Goal: Find specific page/section: Find specific page/section

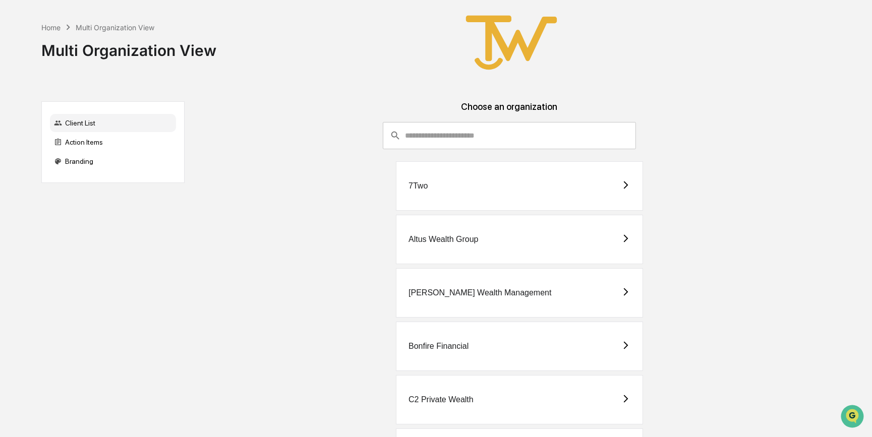
click at [487, 290] on div "[PERSON_NAME] Wealth Management" at bounding box center [480, 293] width 143 height 9
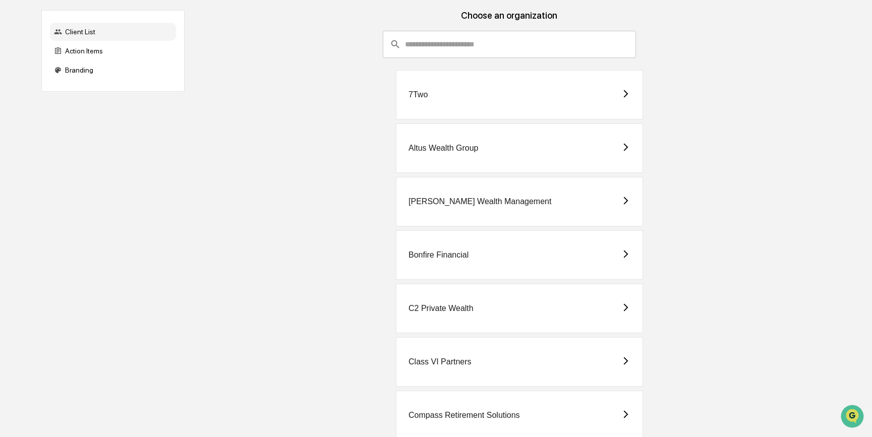
click at [440, 261] on div "Bonfire Financial" at bounding box center [519, 255] width 247 height 49
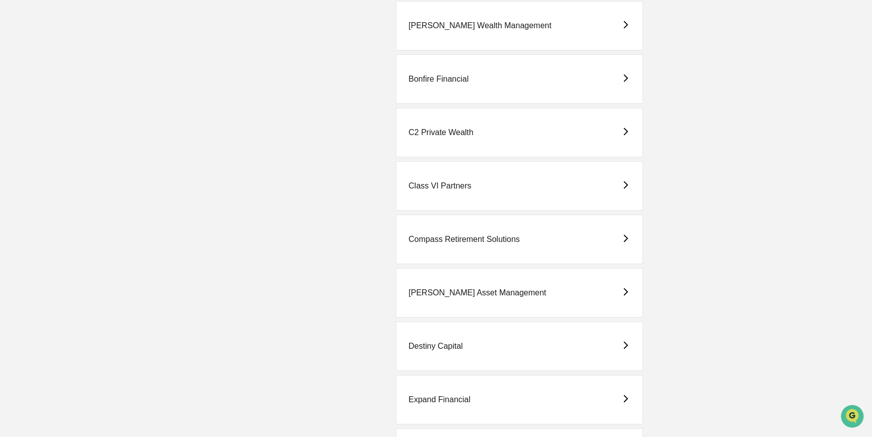
scroll to position [275, 0]
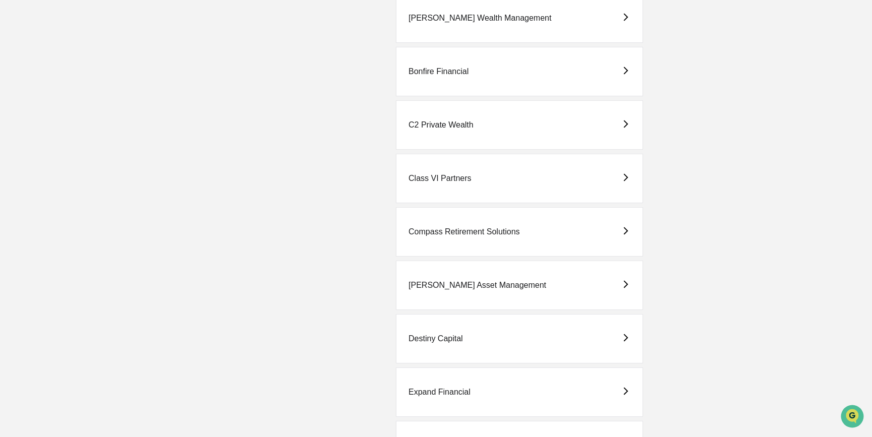
click at [456, 353] on div "Destiny Capital" at bounding box center [519, 338] width 247 height 49
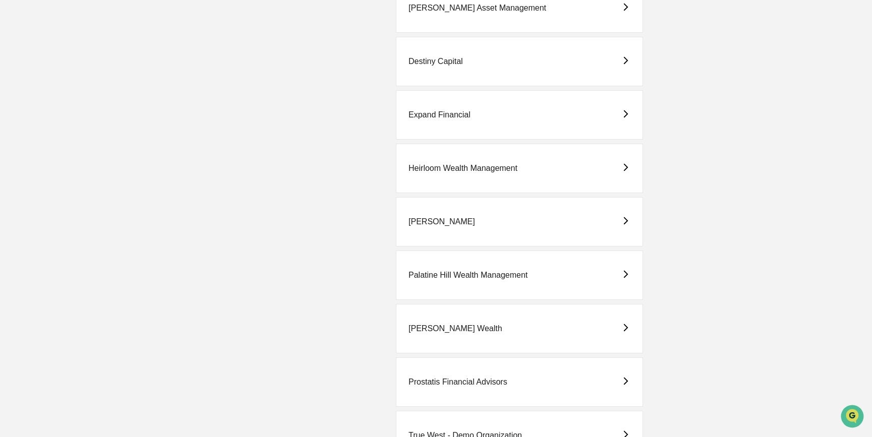
scroll to position [597, 0]
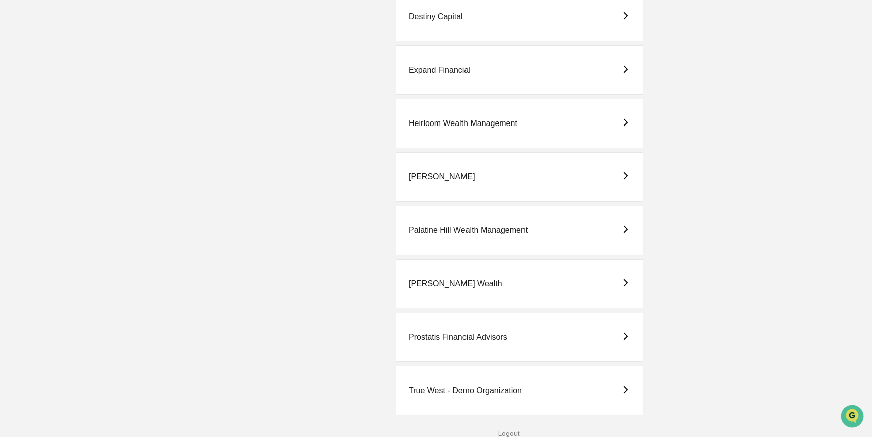
click at [471, 238] on div "Palatine Hill Wealth Management" at bounding box center [519, 230] width 247 height 49
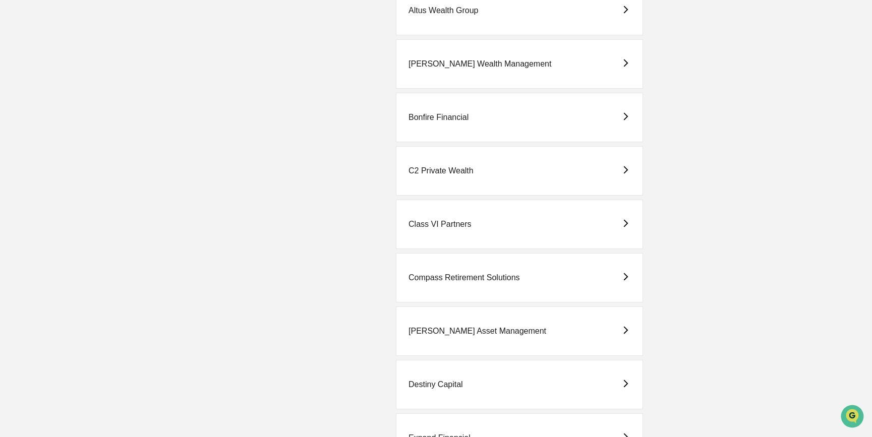
click at [469, 382] on div "Destiny Capital" at bounding box center [519, 384] width 247 height 49
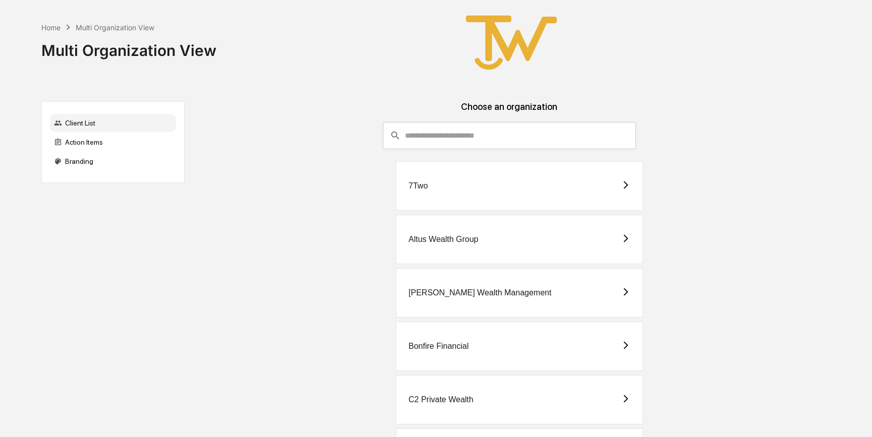
click at [459, 345] on div "Bonfire Financial" at bounding box center [439, 346] width 60 height 9
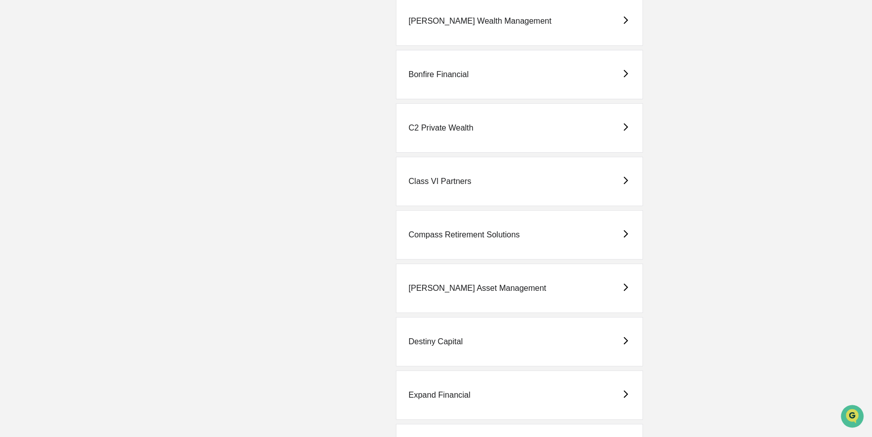
scroll to position [275, 0]
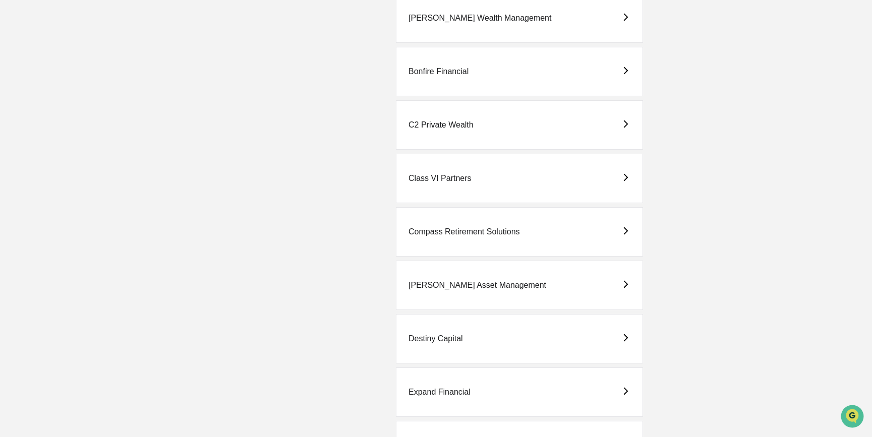
click at [514, 130] on div "C2 Private Wealth" at bounding box center [519, 124] width 247 height 49
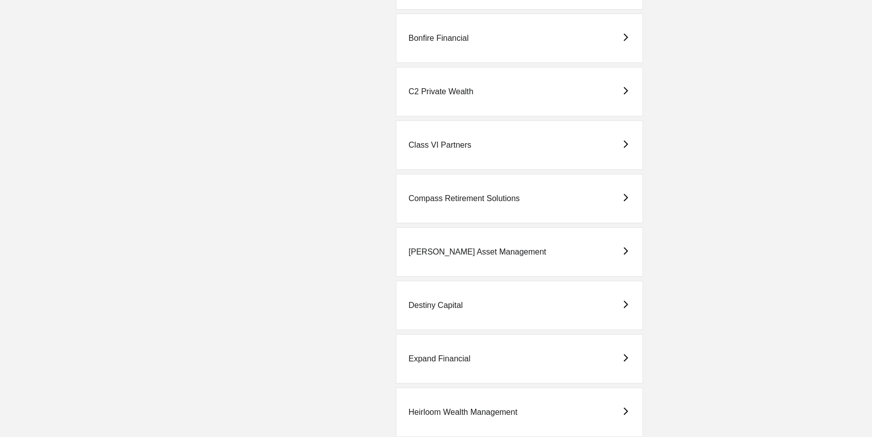
scroll to position [321, 0]
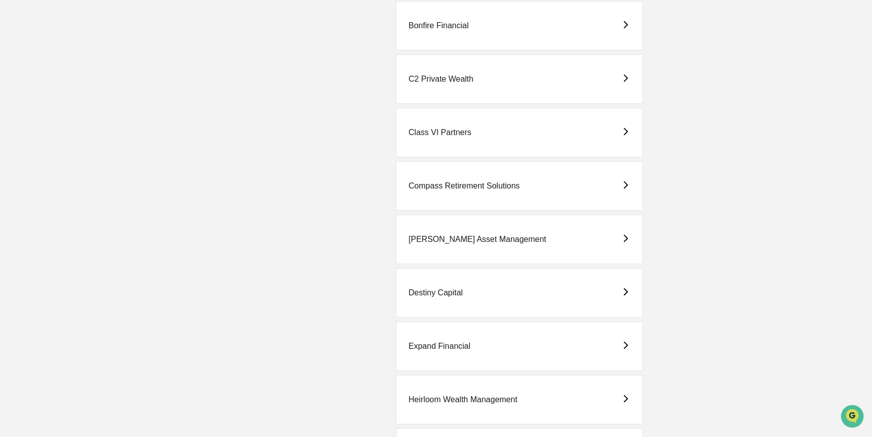
click at [471, 290] on div "Destiny Capital" at bounding box center [519, 292] width 247 height 49
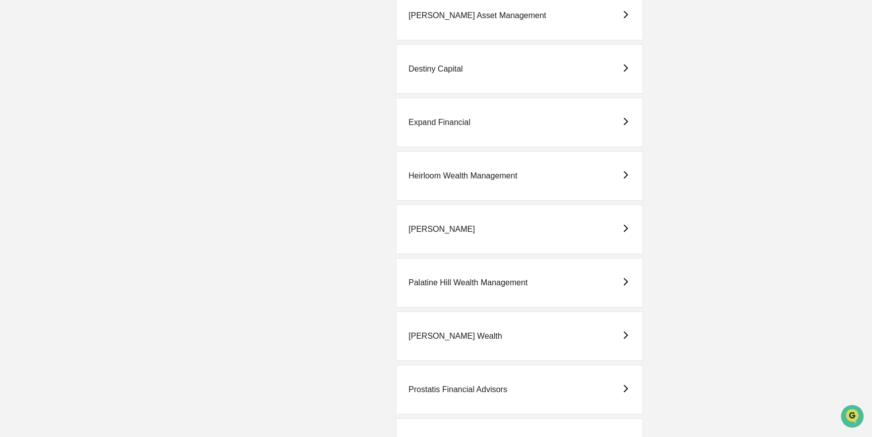
scroll to position [550, 0]
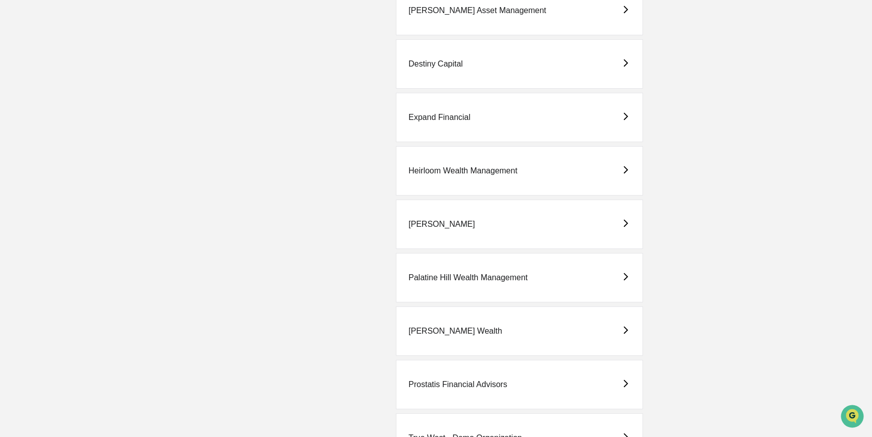
click at [463, 281] on div "Palatine Hill Wealth Management" at bounding box center [468, 277] width 119 height 9
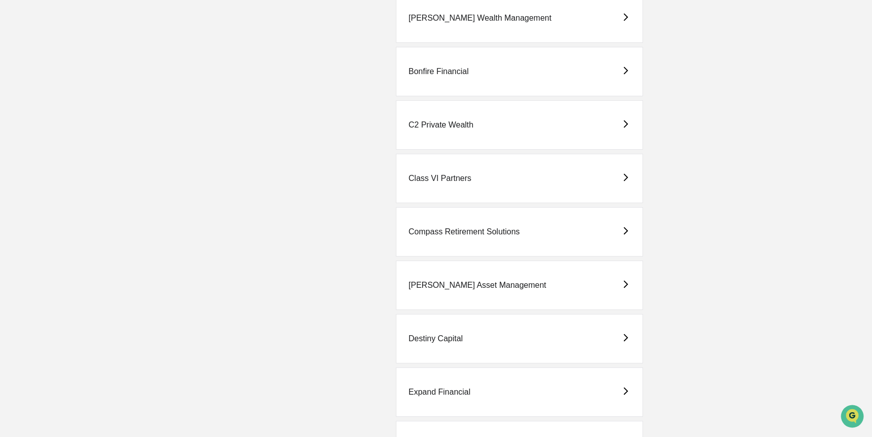
click at [454, 241] on div "Compass Retirement Solutions" at bounding box center [519, 231] width 247 height 49
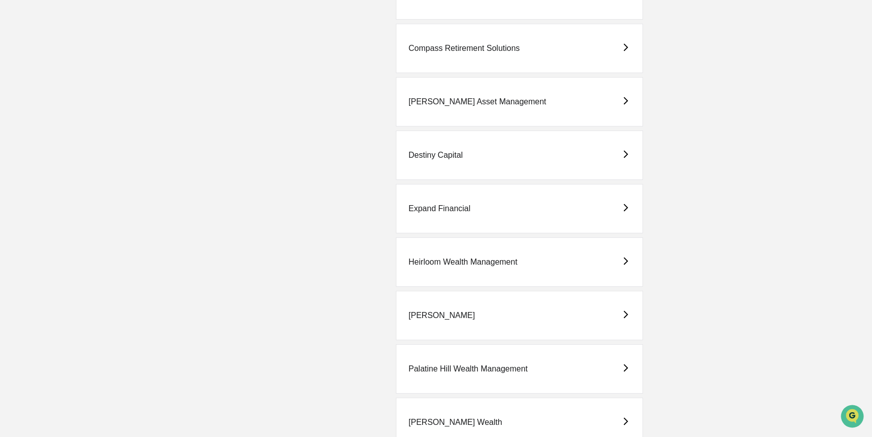
scroll to position [505, 0]
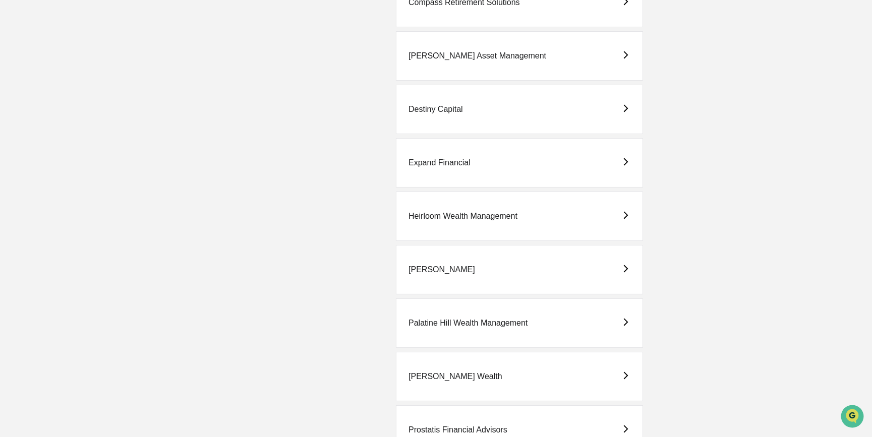
click at [452, 118] on div "Destiny Capital" at bounding box center [519, 109] width 247 height 49
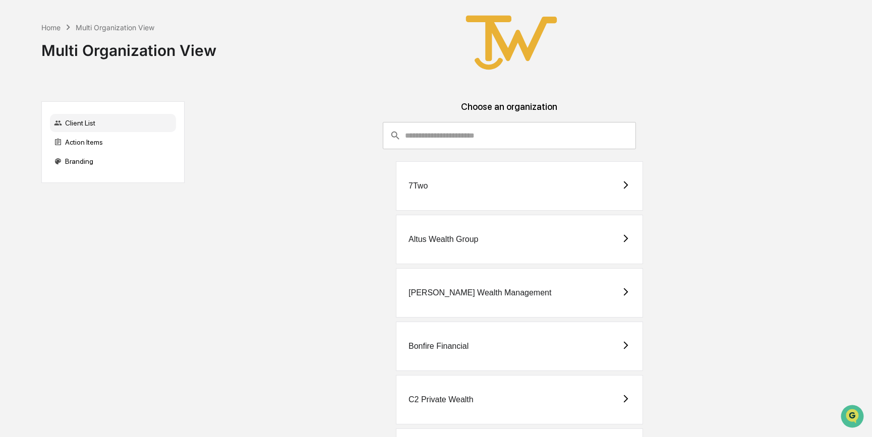
click at [481, 336] on div "Bonfire Financial" at bounding box center [519, 346] width 247 height 49
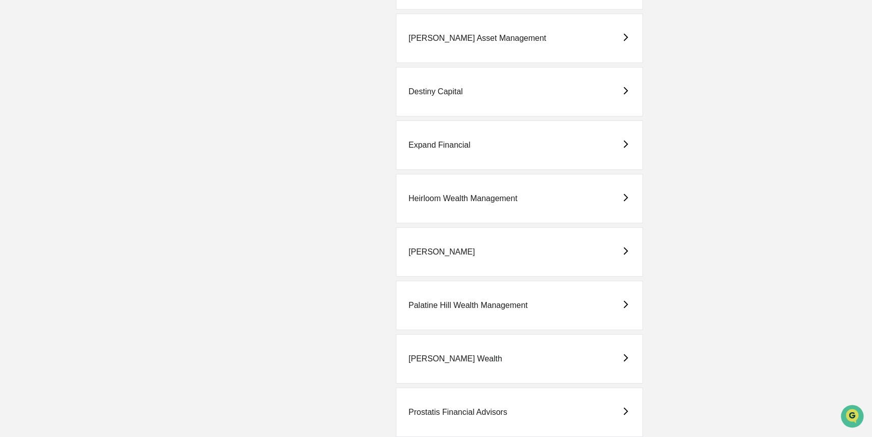
scroll to position [550, 0]
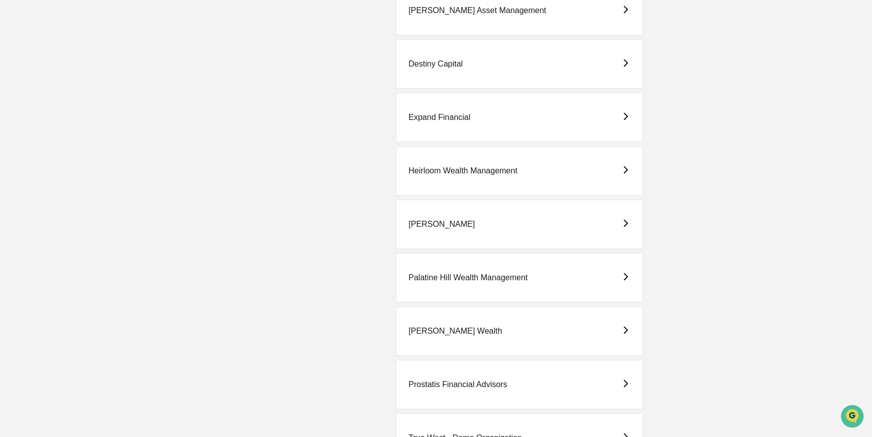
click at [517, 273] on div "Palatine Hill Wealth Management" at bounding box center [468, 277] width 119 height 9
